Goal: Task Accomplishment & Management: Use online tool/utility

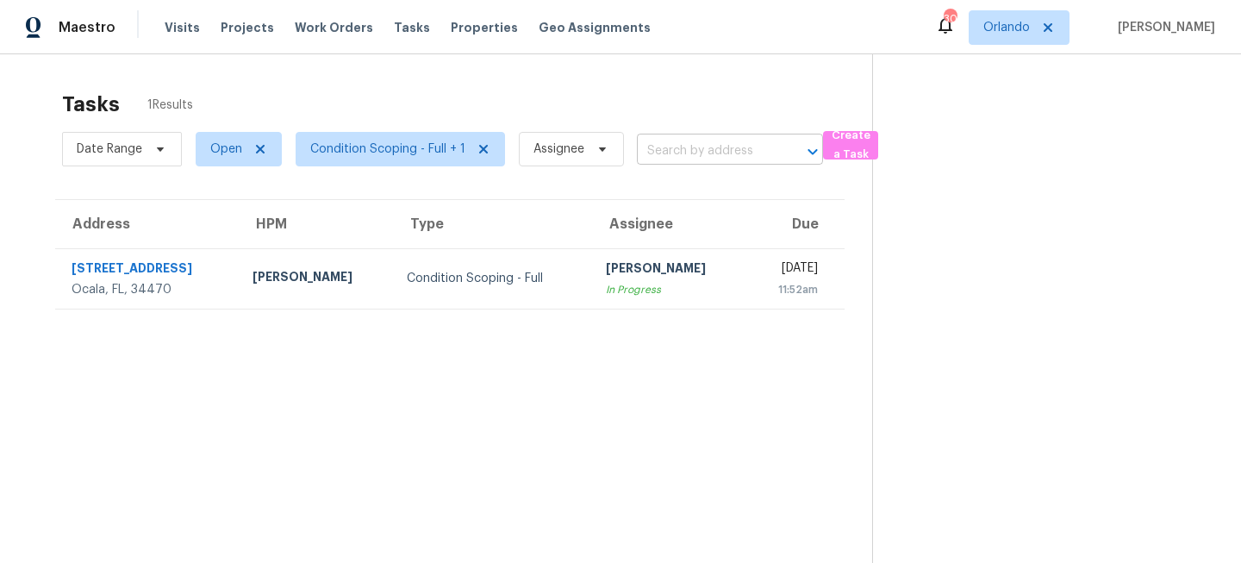
click at [685, 154] on input "text" at bounding box center [706, 151] width 138 height 27
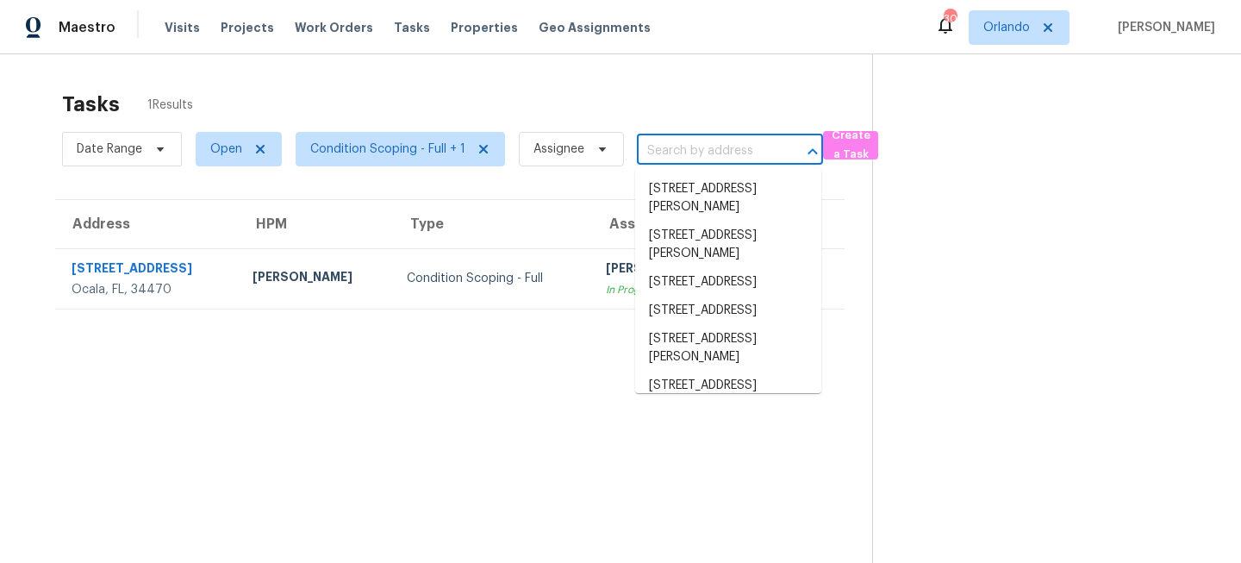
paste input "10 Lakeside Dr, Ocala, FL 34482"
type input "10 Lakeside Dr, Ocala, FL 34482"
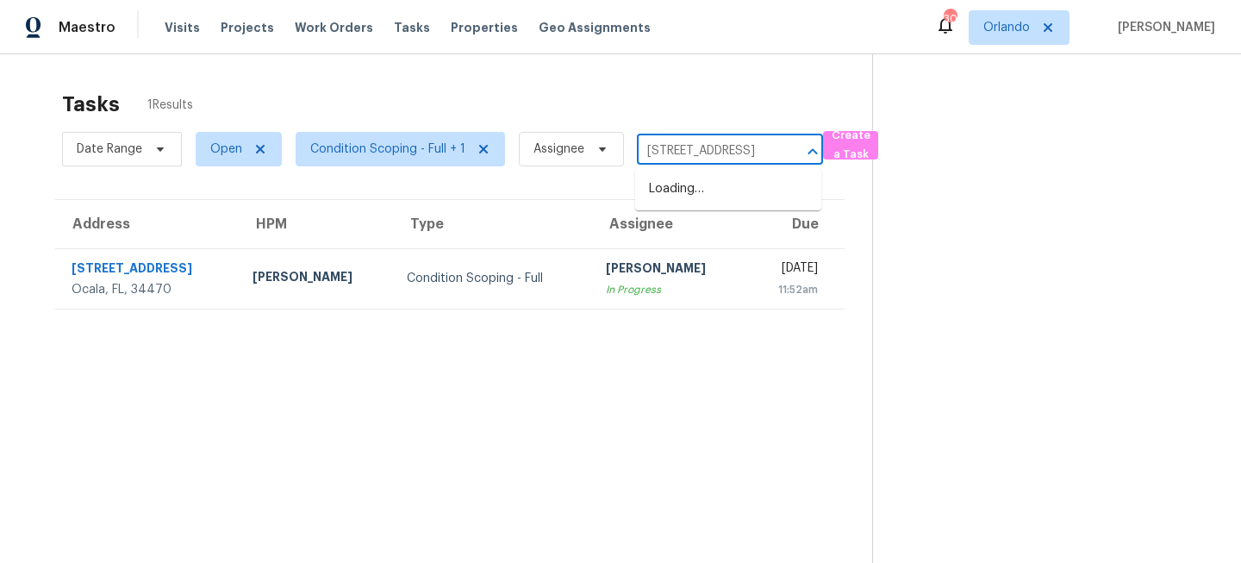
scroll to position [0, 51]
click at [679, 195] on li "10 Lakeside Dr, Ocala, FL 34482" at bounding box center [728, 189] width 186 height 28
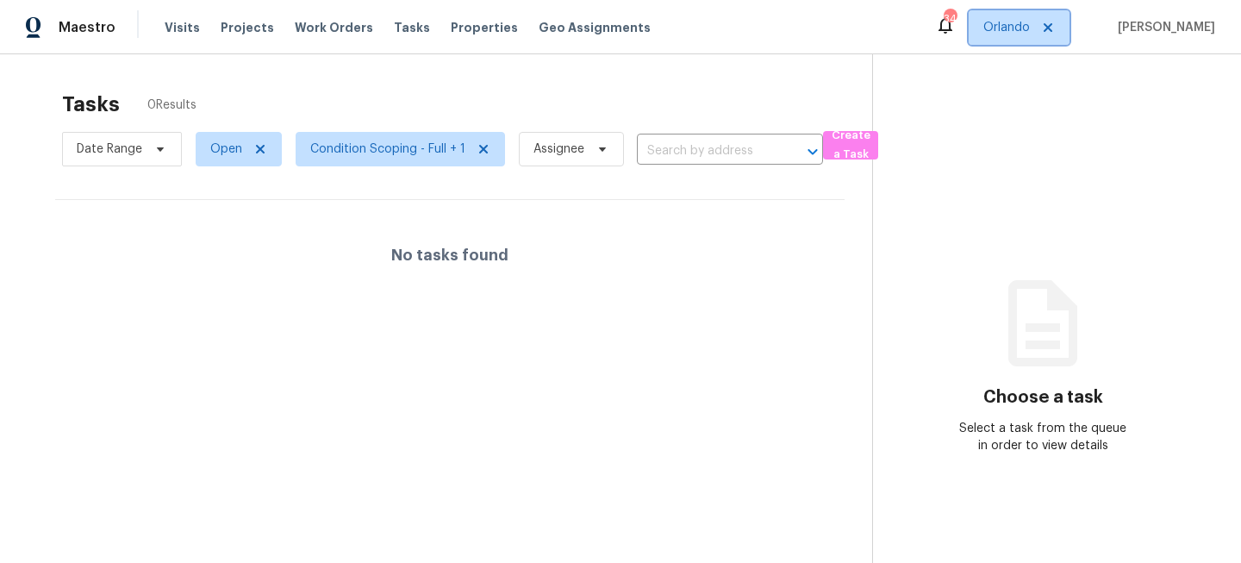
click at [1029, 28] on span "Orlando" at bounding box center [1006, 27] width 47 height 17
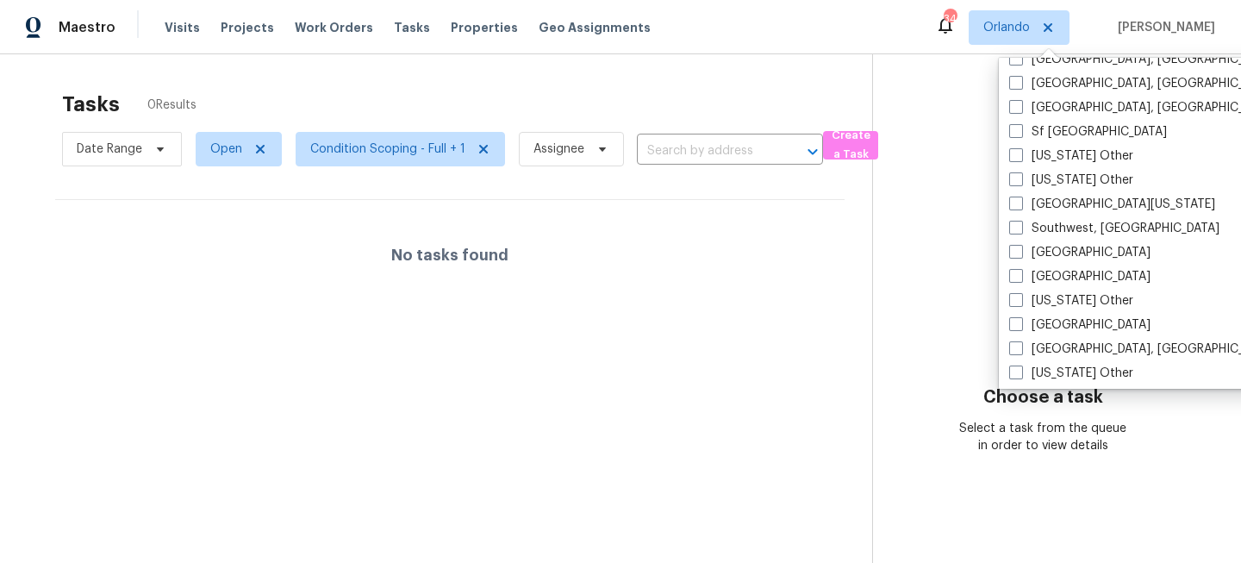
scroll to position [2485, 0]
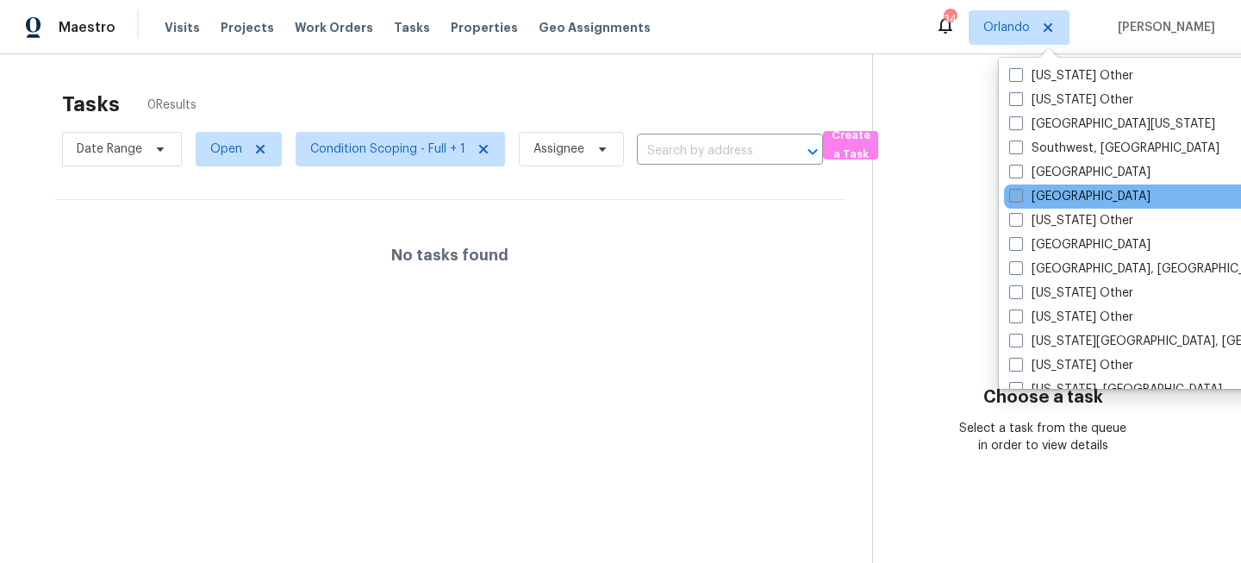
click at [1052, 192] on label "[GEOGRAPHIC_DATA]" at bounding box center [1079, 196] width 141 height 17
click at [1020, 192] on input "[GEOGRAPHIC_DATA]" at bounding box center [1014, 193] width 11 height 11
checkbox input "true"
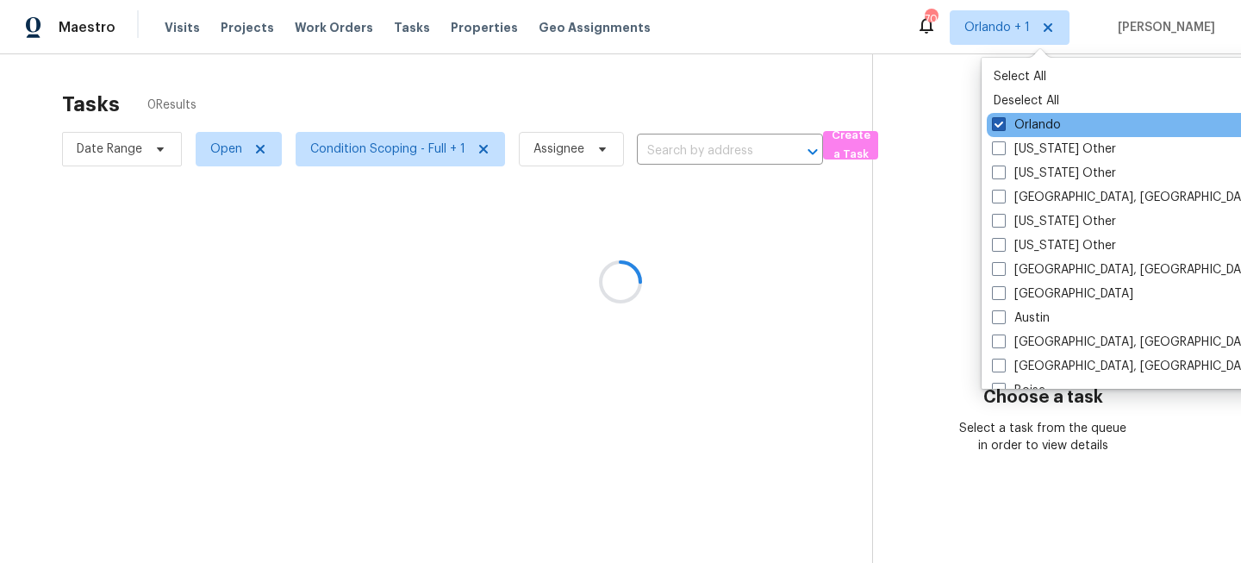
click at [1023, 127] on label "Orlando" at bounding box center [1026, 124] width 69 height 17
click at [1003, 127] on input "Orlando" at bounding box center [997, 121] width 11 height 11
checkbox input "false"
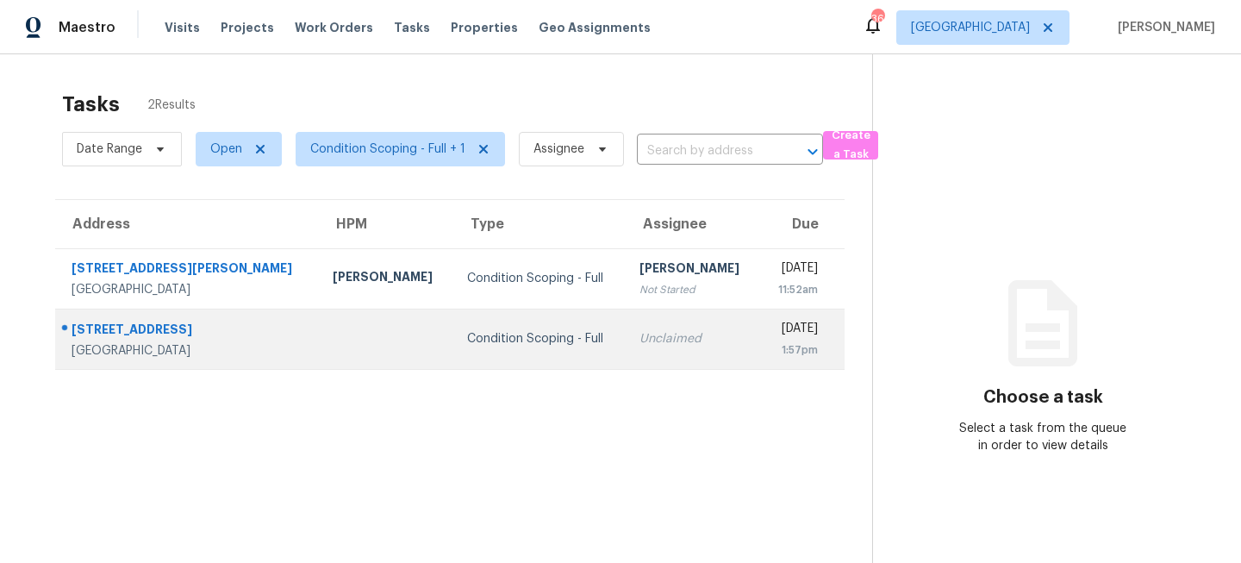
click at [453, 324] on td "Condition Scoping - Full" at bounding box center [539, 338] width 172 height 60
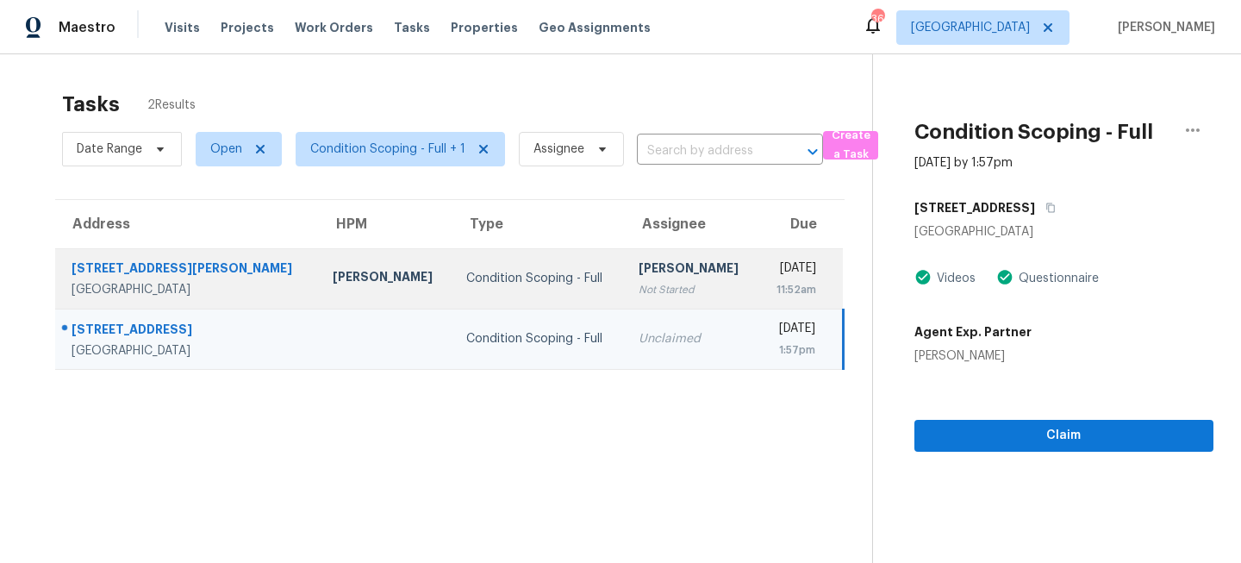
click at [475, 295] on td "Condition Scoping - Full" at bounding box center [538, 278] width 172 height 60
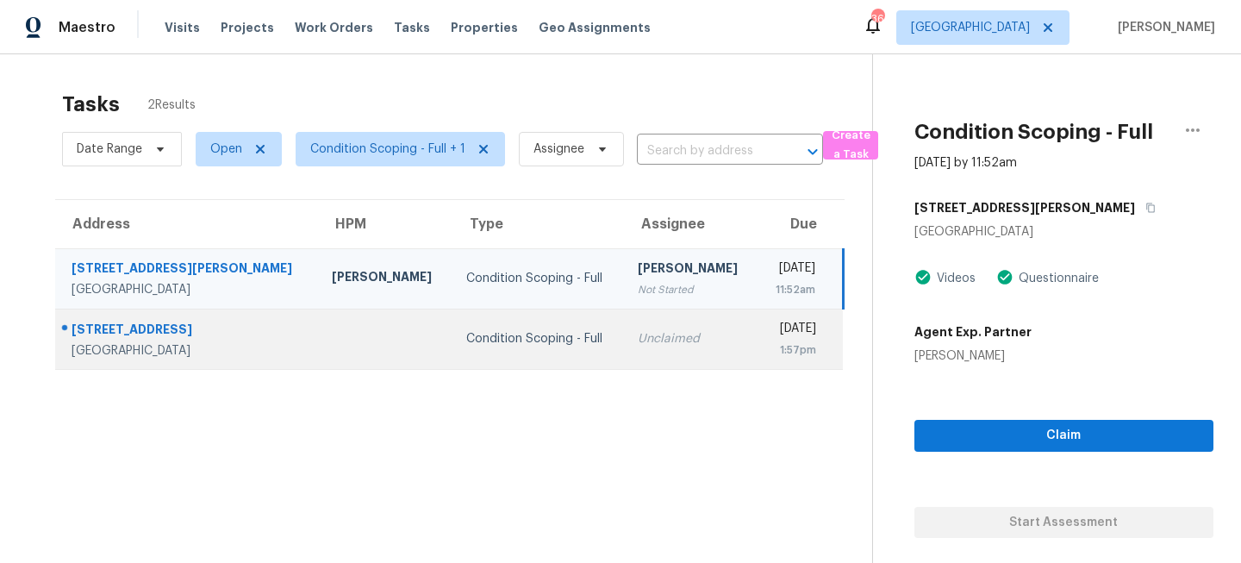
click at [771, 336] on div "Wed, Oct 15th 2025" at bounding box center [793, 331] width 45 height 22
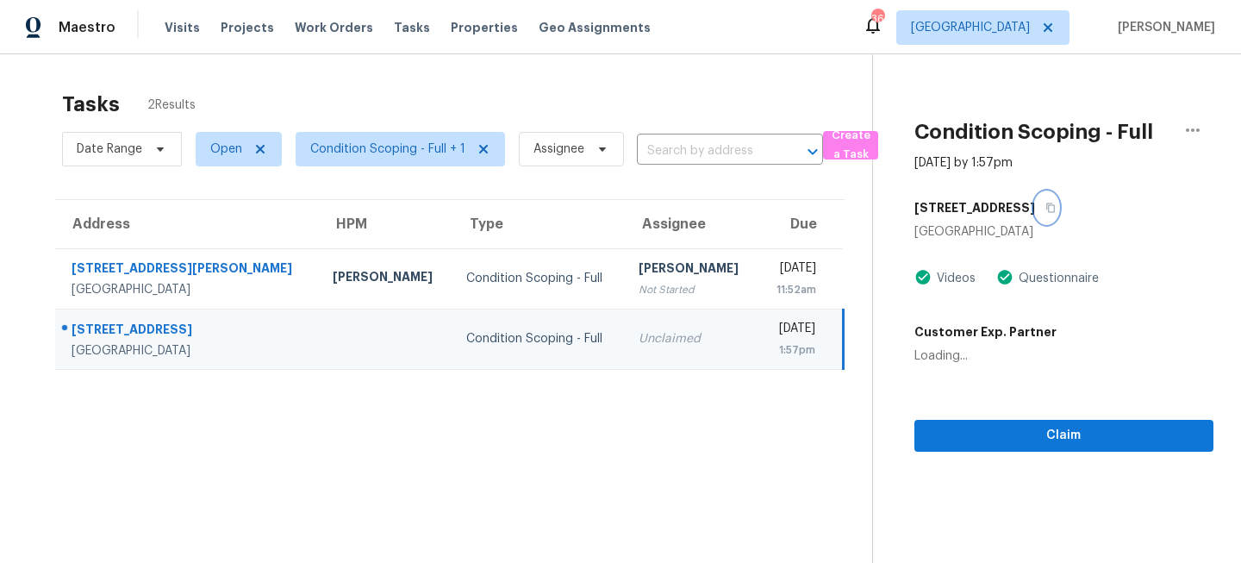
click at [1045, 202] on icon "button" at bounding box center [1050, 207] width 10 height 10
